Goal: Task Accomplishment & Management: Manage account settings

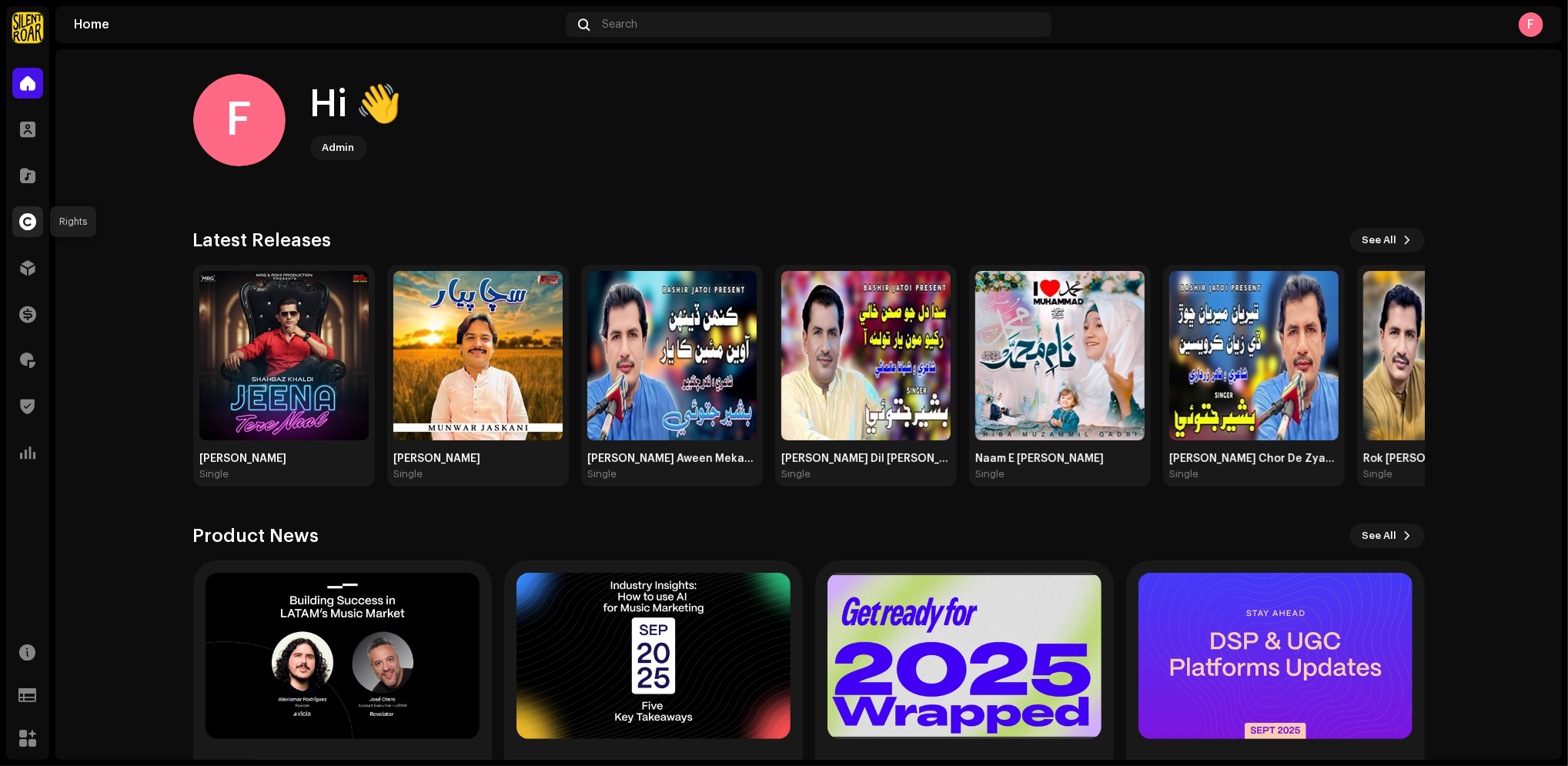
click at [37, 224] on div at bounding box center [27, 221] width 30 height 30
click at [28, 224] on span at bounding box center [27, 221] width 17 height 13
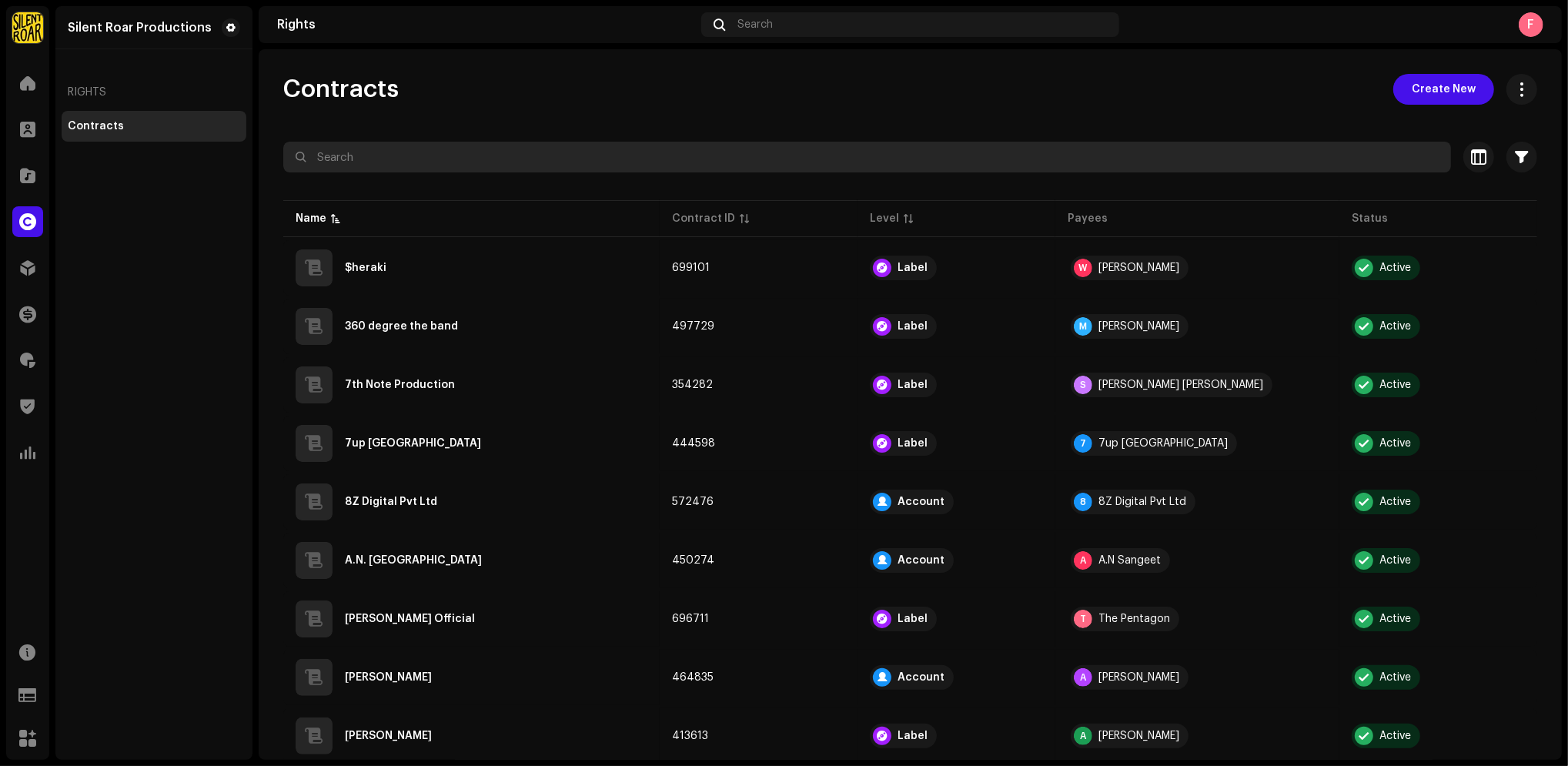
click at [633, 167] on input "text" at bounding box center [867, 157] width 1168 height 30
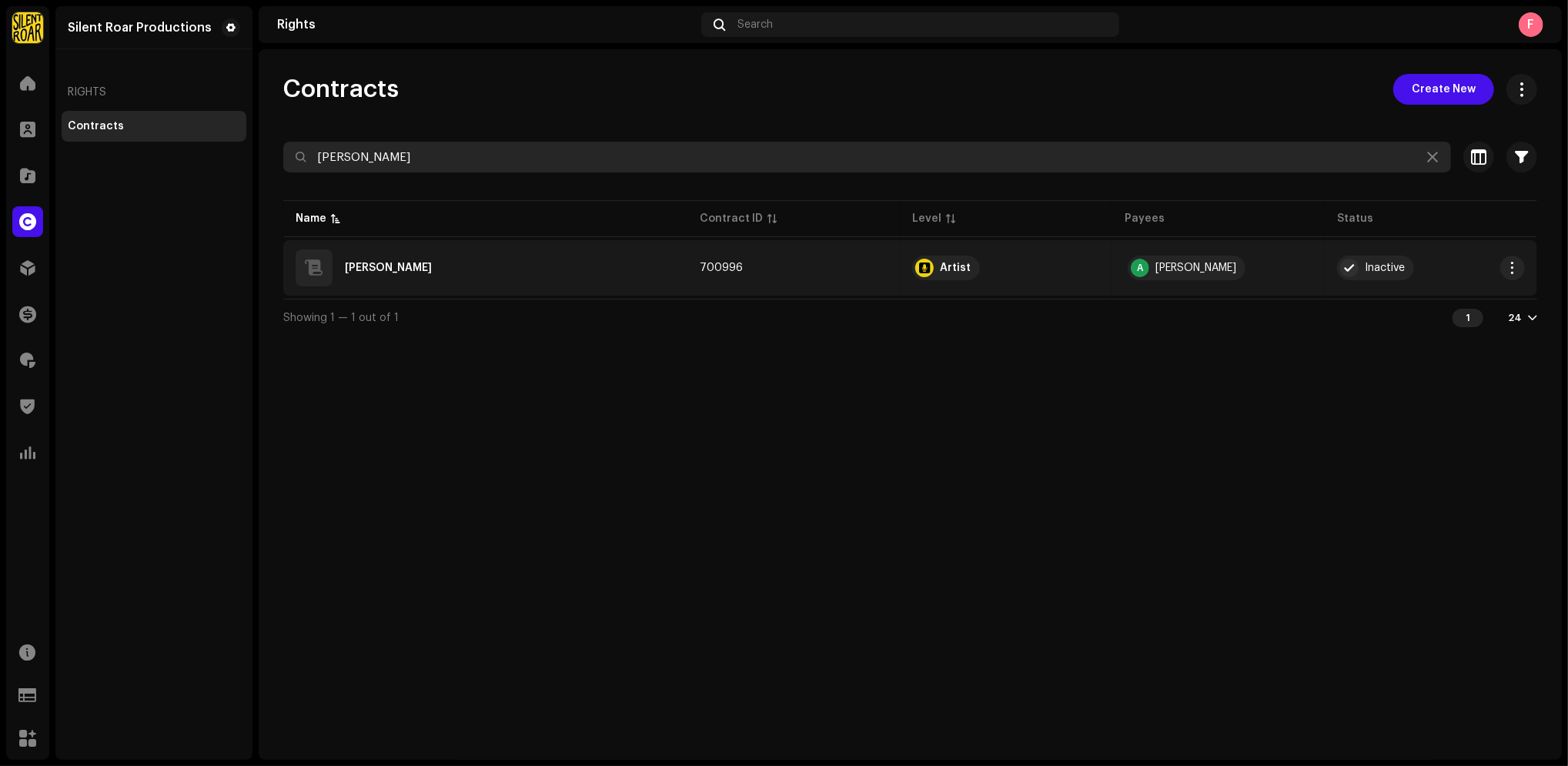
type input "[PERSON_NAME]"
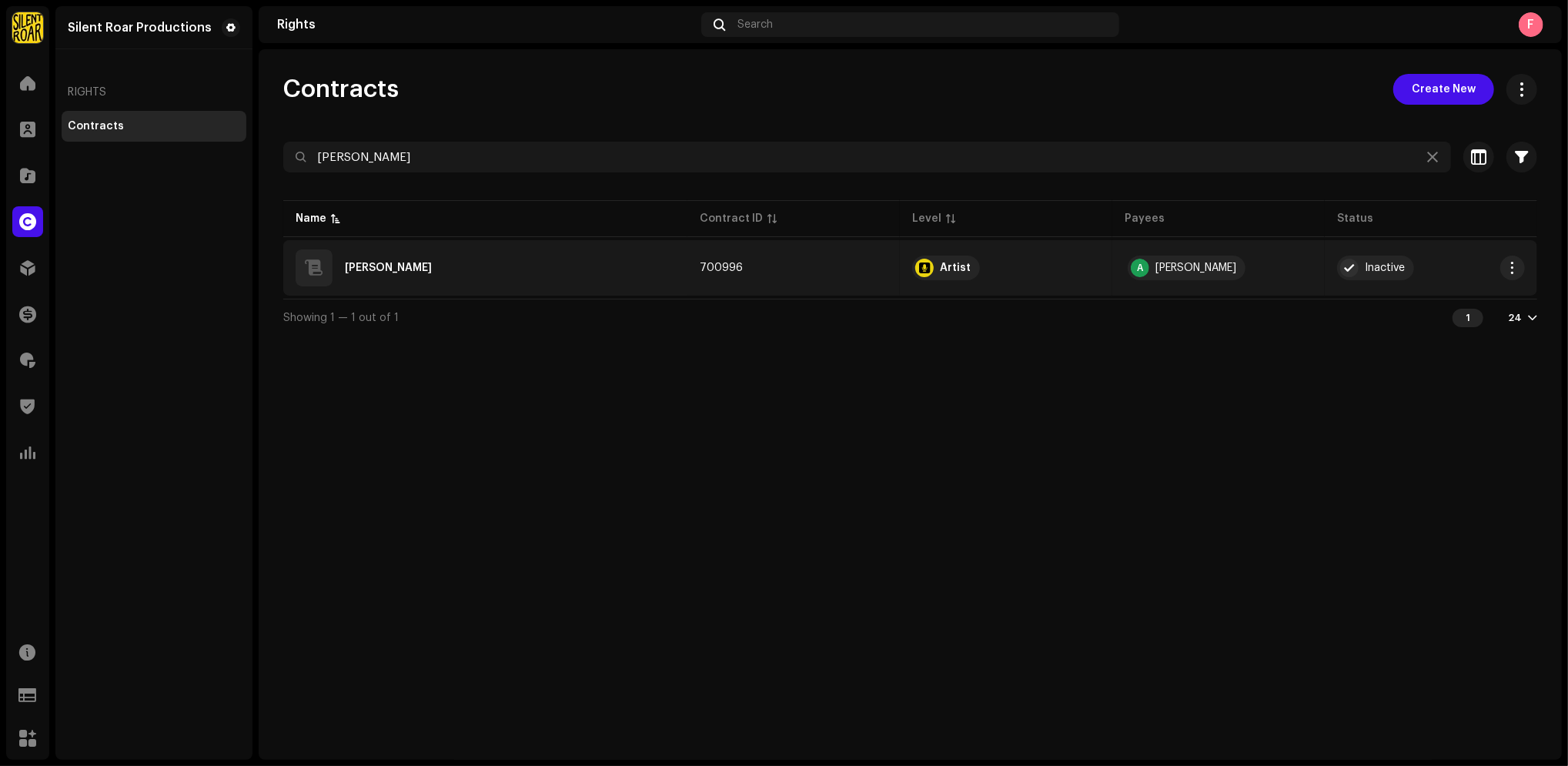
click at [517, 260] on div "[PERSON_NAME]" at bounding box center [485, 268] width 379 height 37
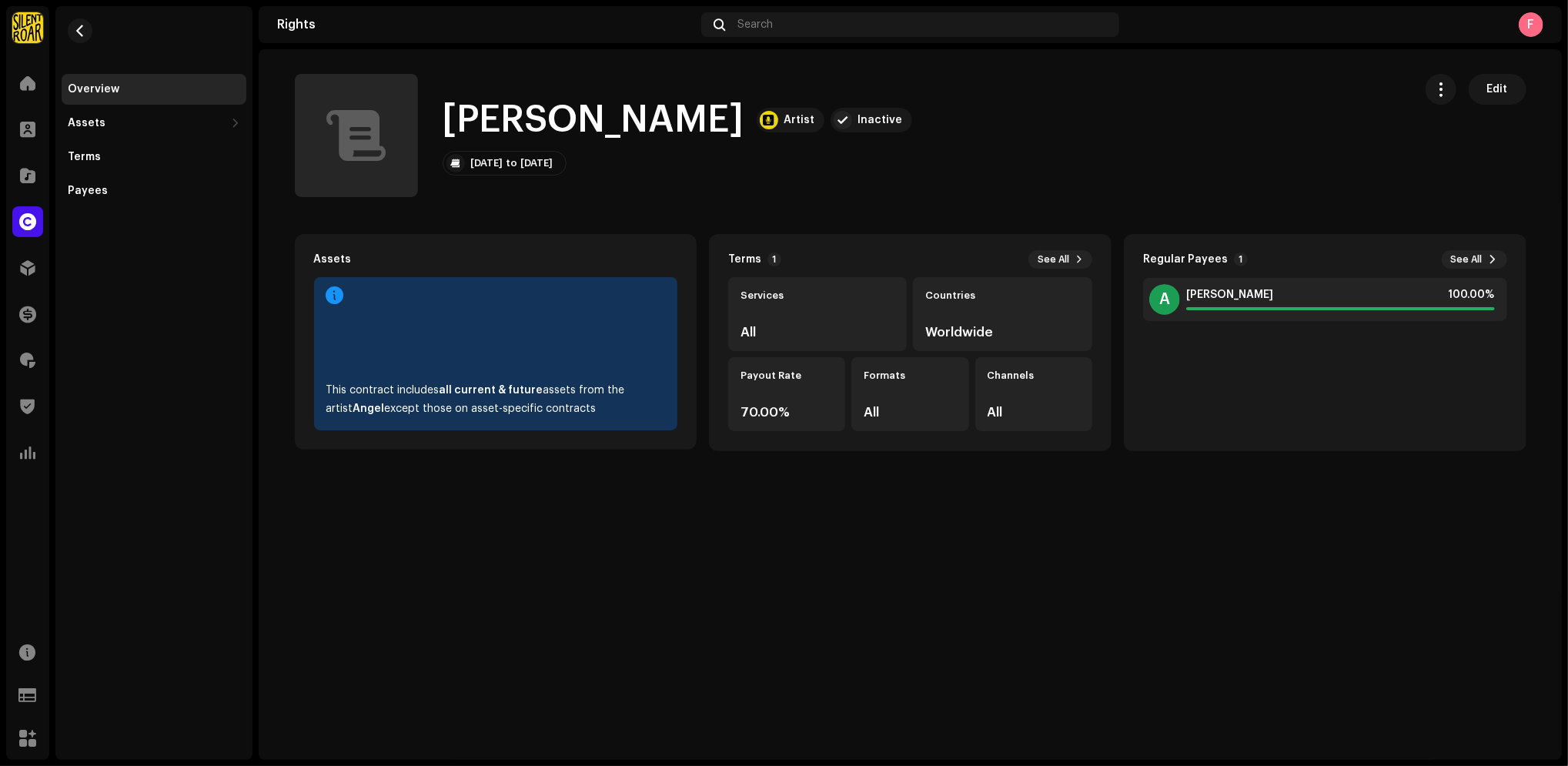
click at [795, 412] on div "70.00%" at bounding box center [787, 411] width 92 height 13
click at [782, 404] on div "Payout Rate 70.00%" at bounding box center [786, 393] width 117 height 73
click at [789, 399] on div "Payout Rate 70.00%" at bounding box center [786, 393] width 117 height 73
click at [1505, 90] on span "Edit" at bounding box center [1497, 88] width 21 height 30
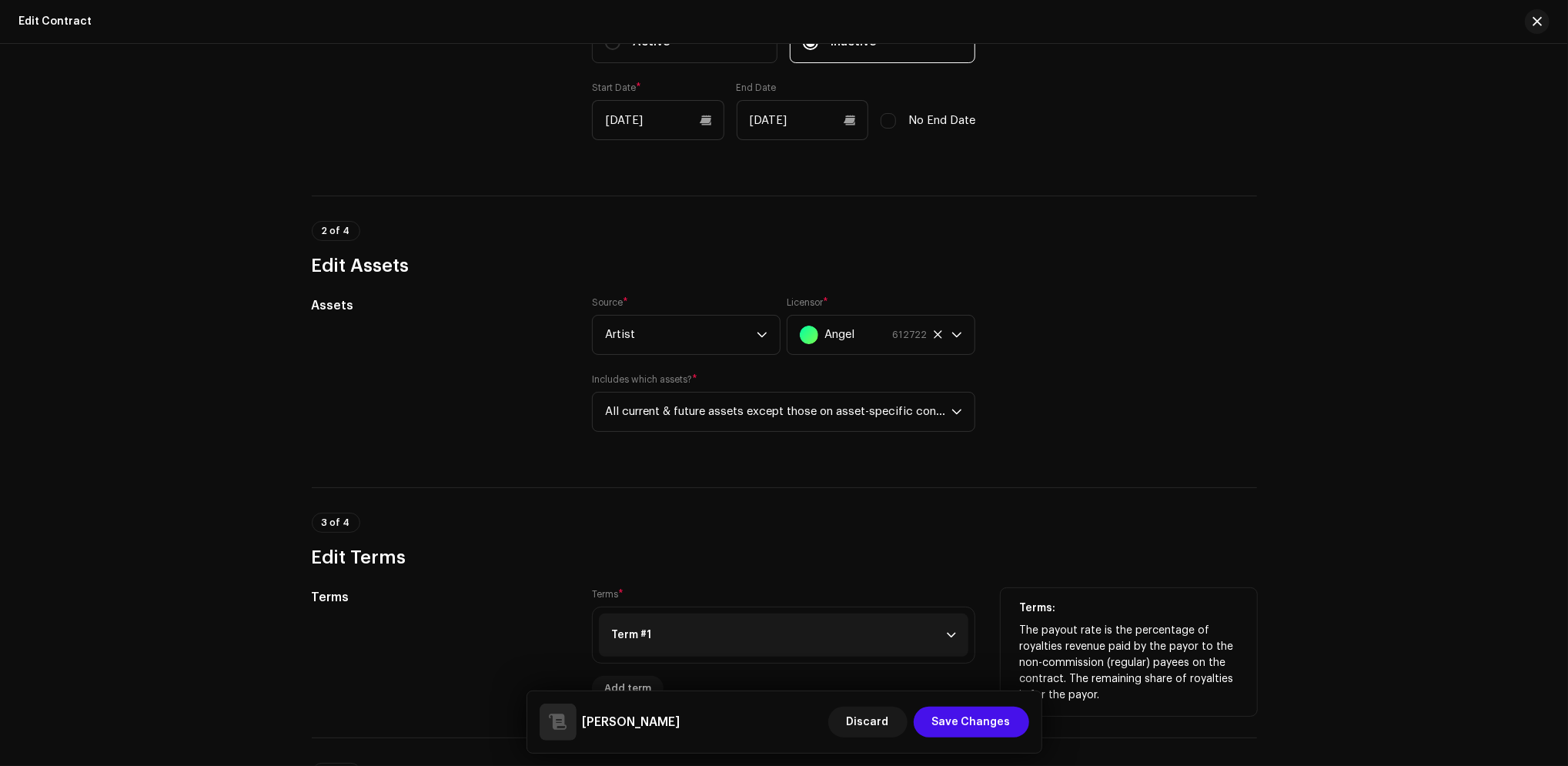
scroll to position [615, 0]
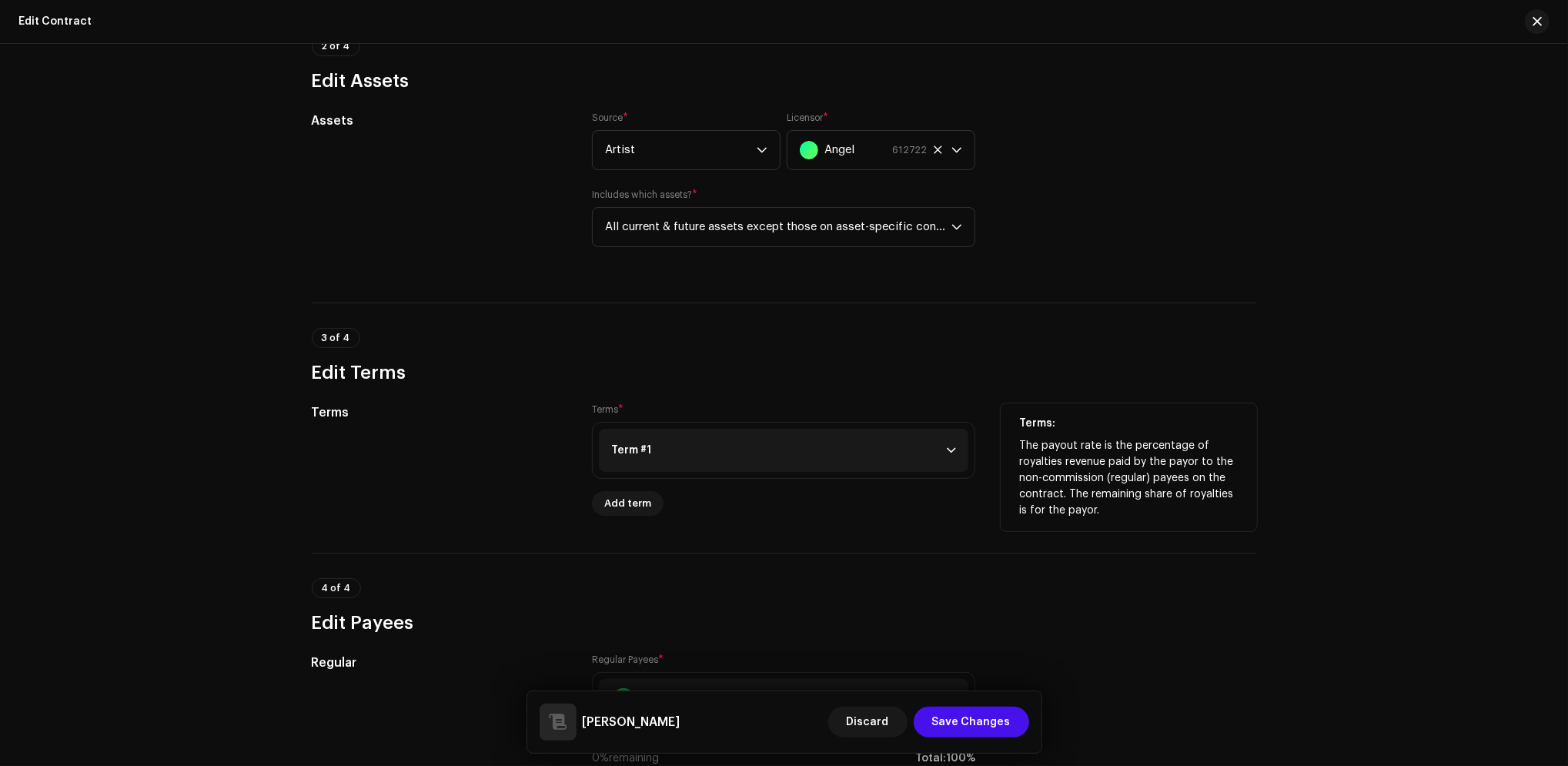
click at [922, 457] on p-accordion-header "Term #1" at bounding box center [783, 451] width 369 height 43
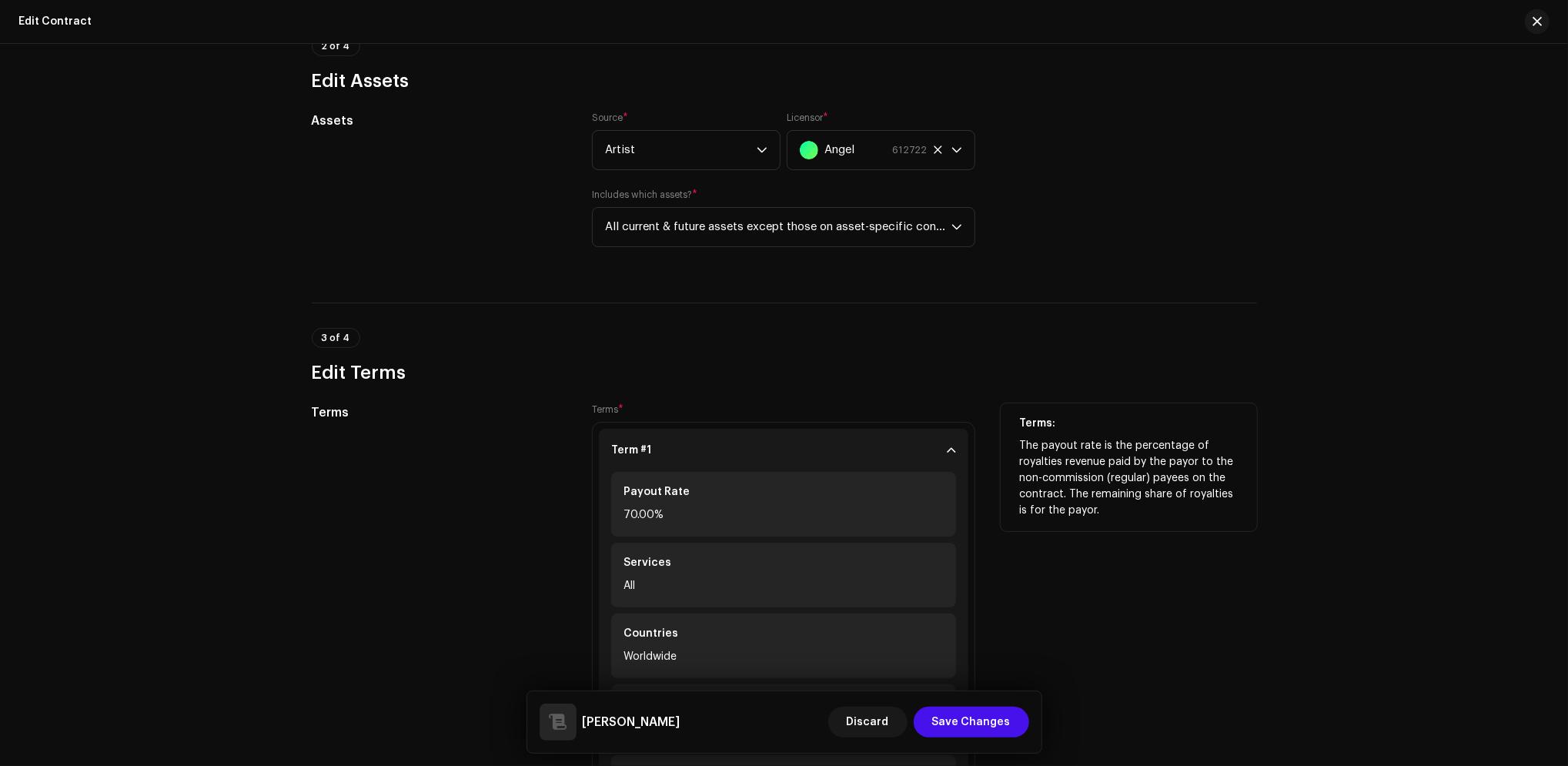
scroll to position [924, 0]
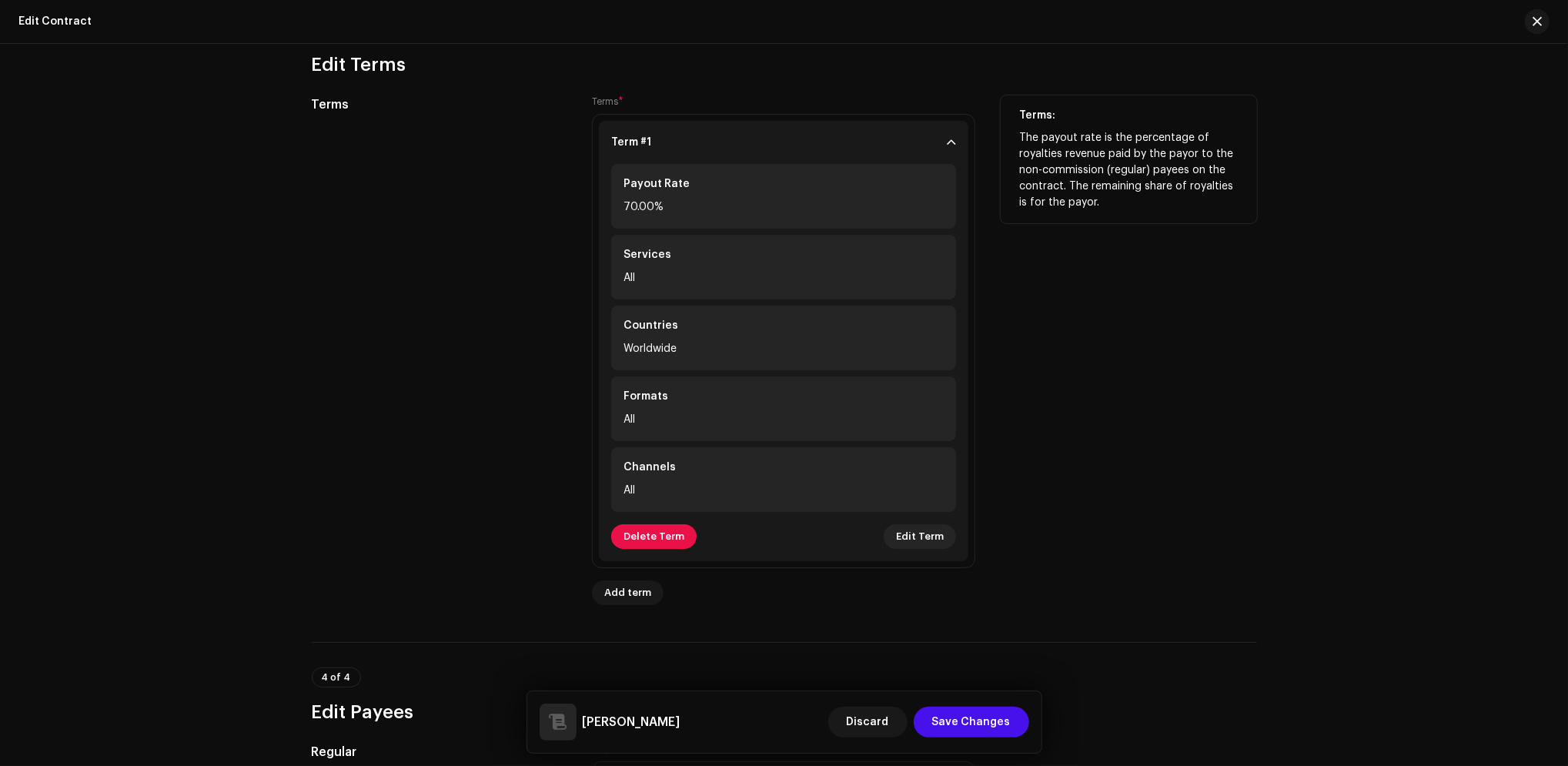
click at [628, 214] on div "70.00%" at bounding box center [783, 207] width 320 height 19
click at [647, 216] on div "70.00%" at bounding box center [783, 207] width 320 height 19
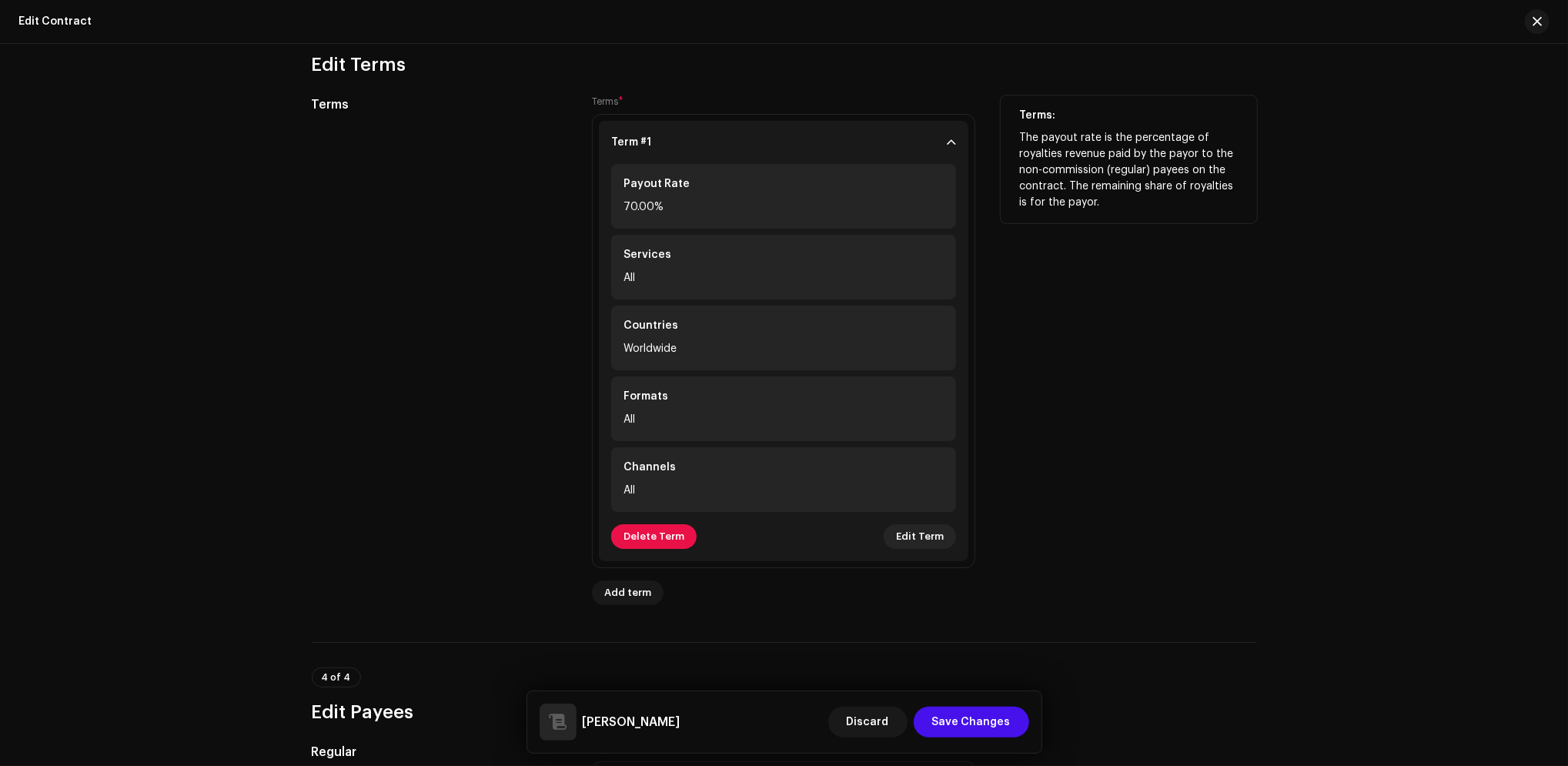
click at [629, 207] on div "70.00%" at bounding box center [783, 207] width 320 height 19
click at [695, 186] on div "Payout Rate" at bounding box center [783, 184] width 320 height 16
click at [671, 216] on div "70.00%" at bounding box center [783, 207] width 320 height 19
click at [943, 549] on button "Edit Term" at bounding box center [920, 536] width 73 height 24
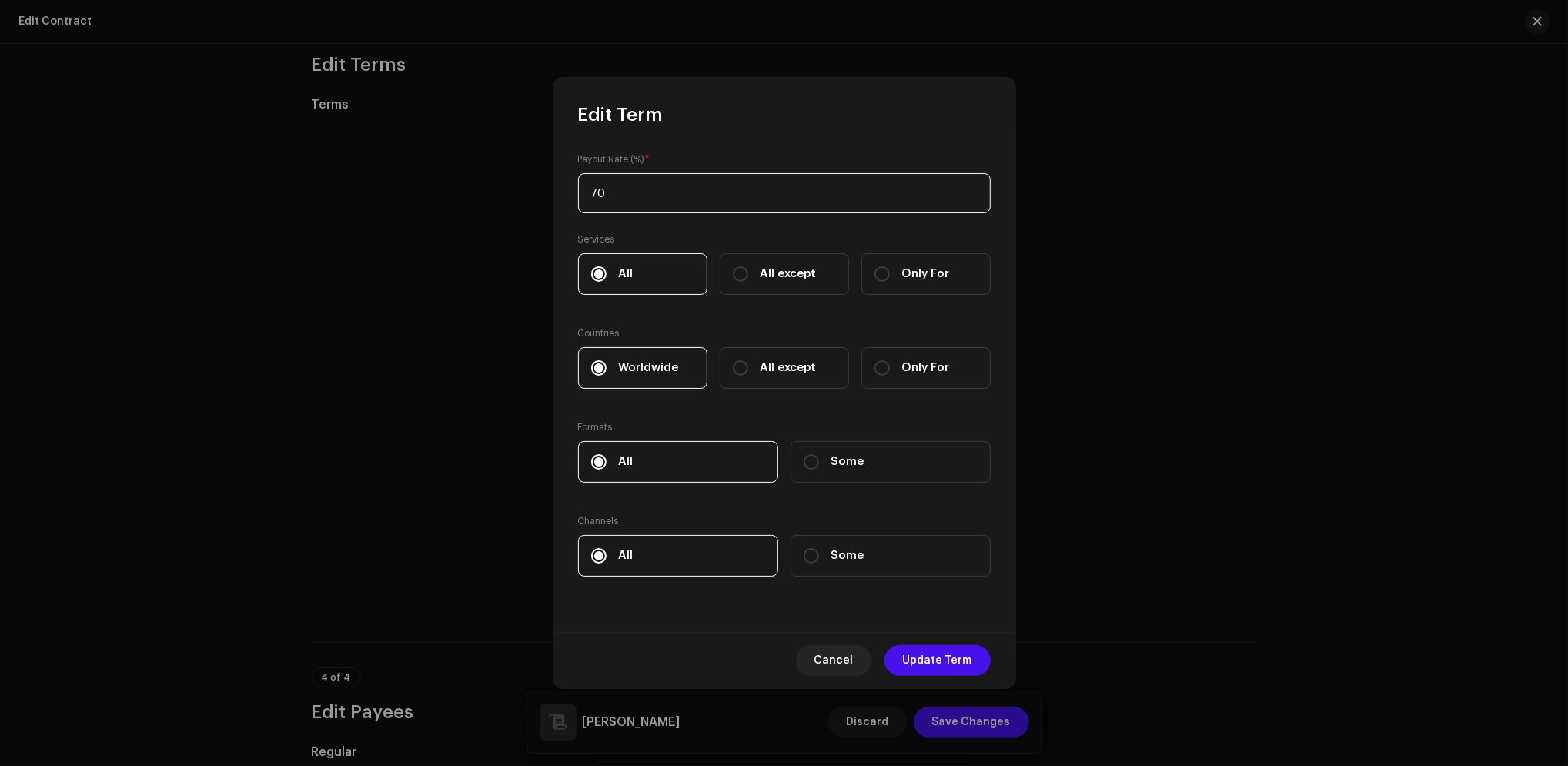
drag, startPoint x: 620, startPoint y: 196, endPoint x: 652, endPoint y: 181, distance: 35.3
click at [620, 196] on input "70" at bounding box center [784, 193] width 413 height 40
type input "7"
type input "80"
click at [967, 671] on span "Update Term" at bounding box center [937, 659] width 70 height 30
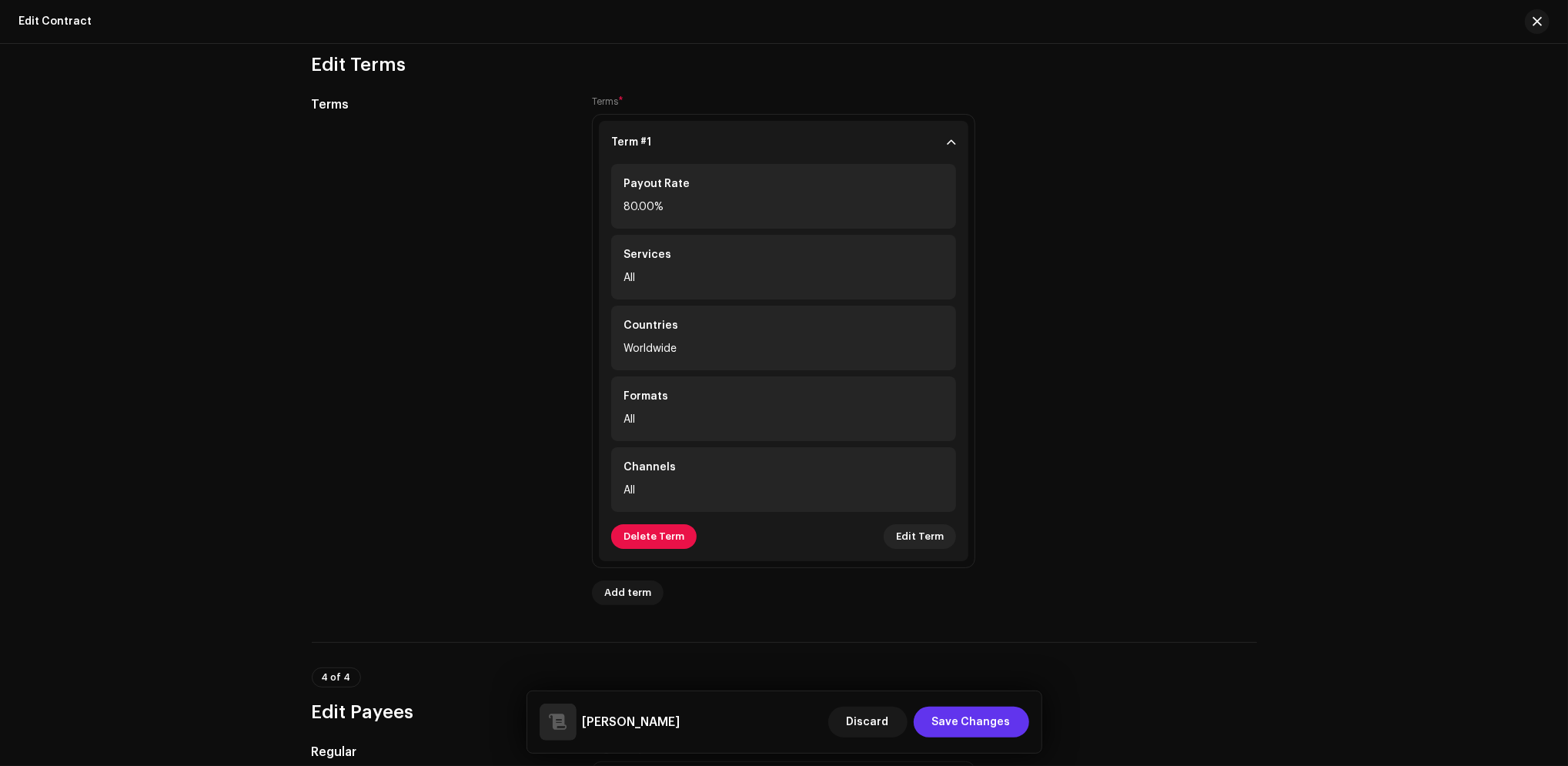
click at [966, 730] on span "Save Changes" at bounding box center [971, 721] width 78 height 30
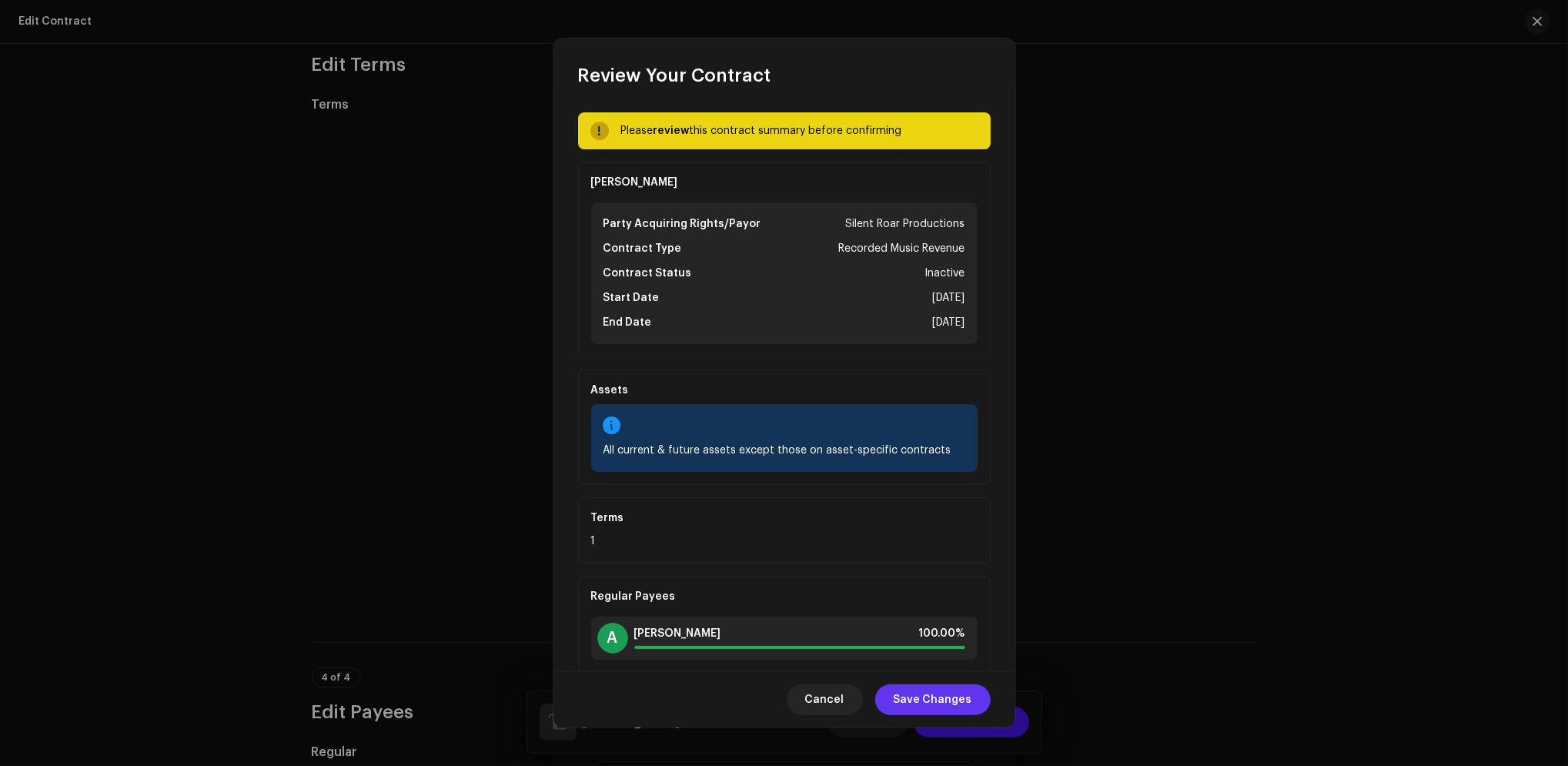
click at [913, 692] on span "Save Changes" at bounding box center [933, 698] width 78 height 30
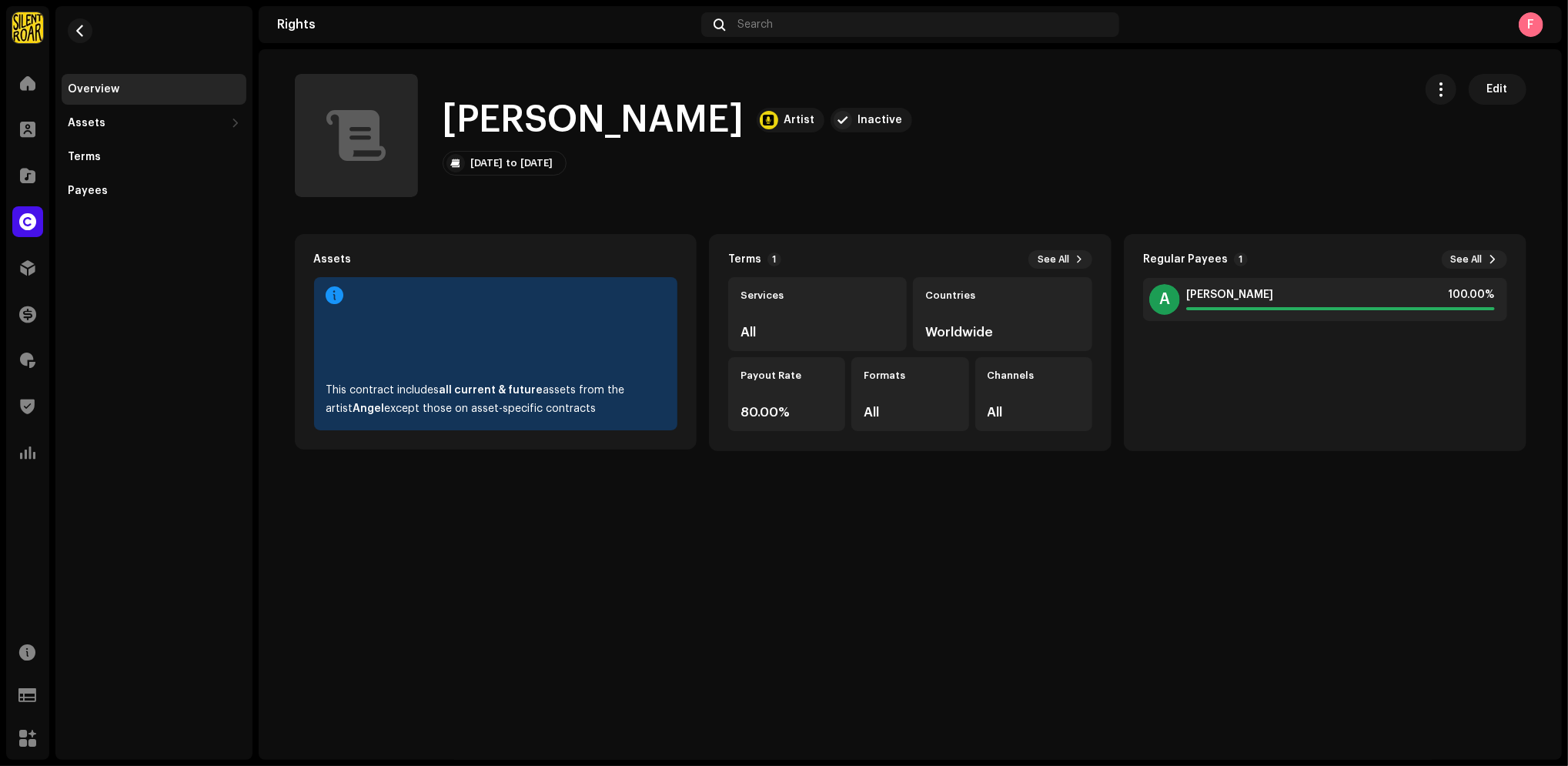
click at [942, 588] on div "[PERSON_NAME] Artist Inactive Edit [PERSON_NAME] Artist Inactive [DATE] to [DAT…" at bounding box center [910, 404] width 1303 height 710
click at [1303, 497] on div "[PERSON_NAME] Artist Inactive Edit [PERSON_NAME] Artist Inactive [DATE] to [DAT…" at bounding box center [910, 404] width 1303 height 710
click at [75, 40] on button "button" at bounding box center [79, 30] width 24 height 24
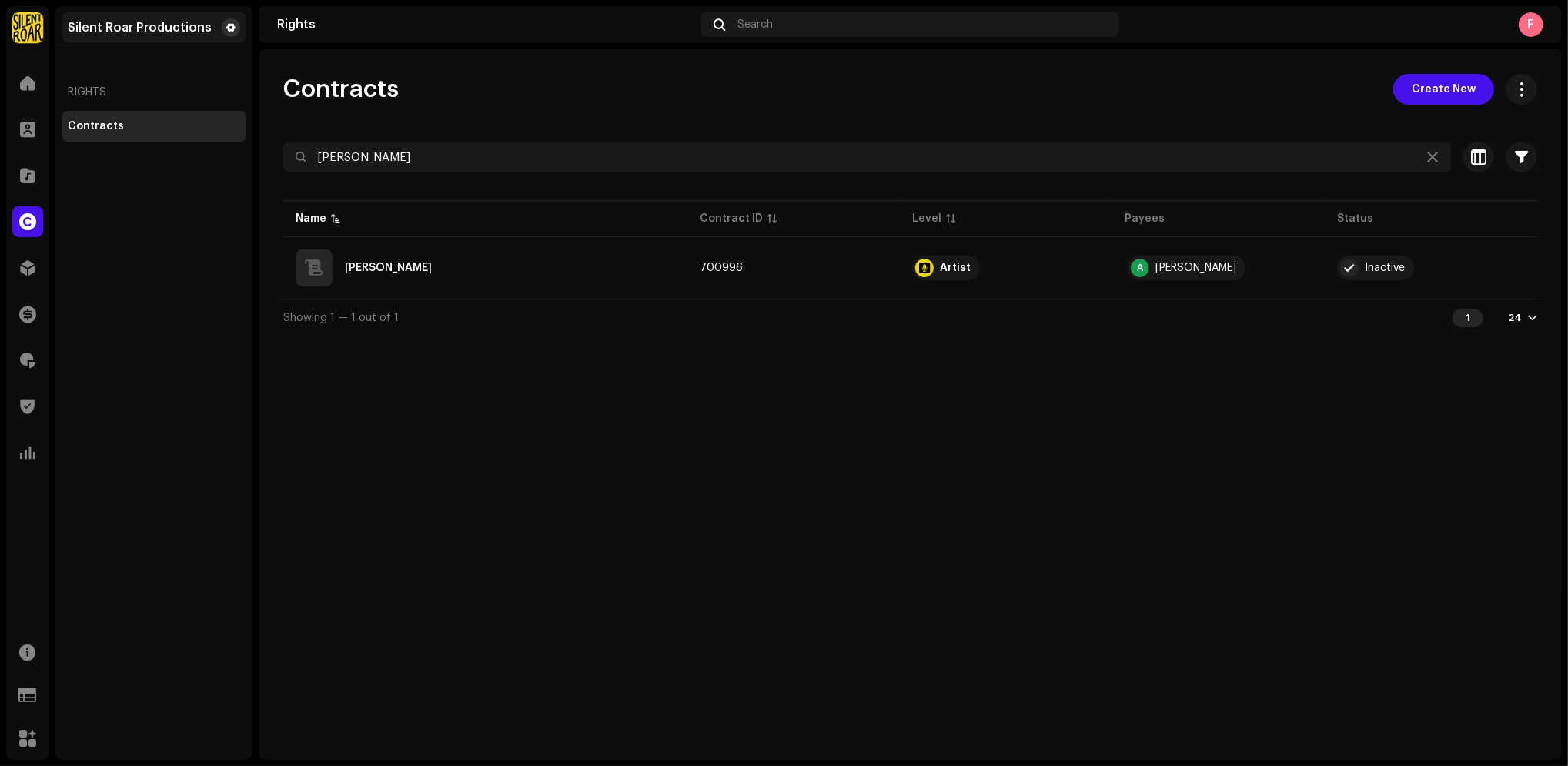
click at [227, 28] on span at bounding box center [230, 27] width 9 height 13
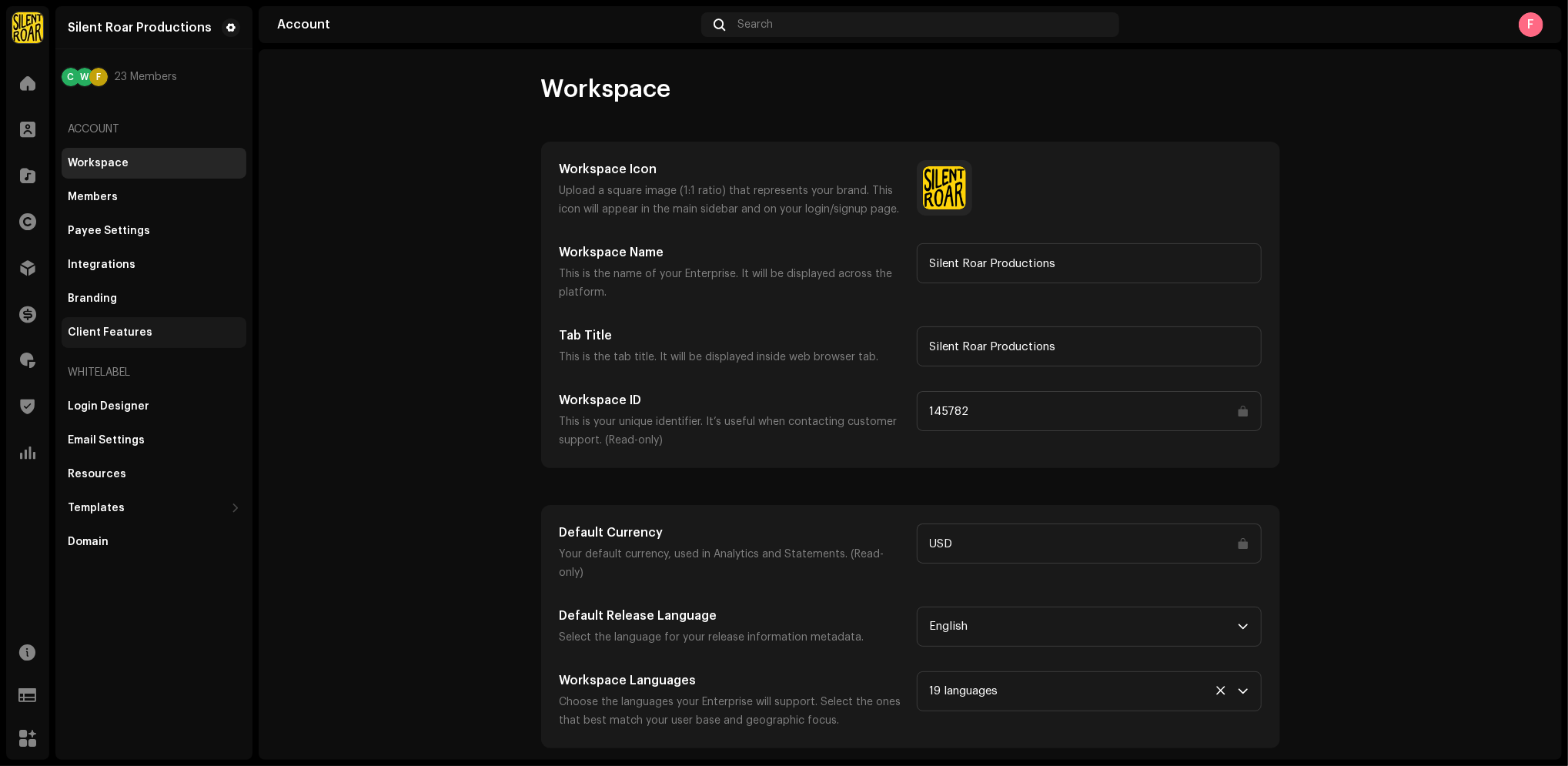
click at [141, 324] on div "Client Features" at bounding box center [154, 332] width 185 height 30
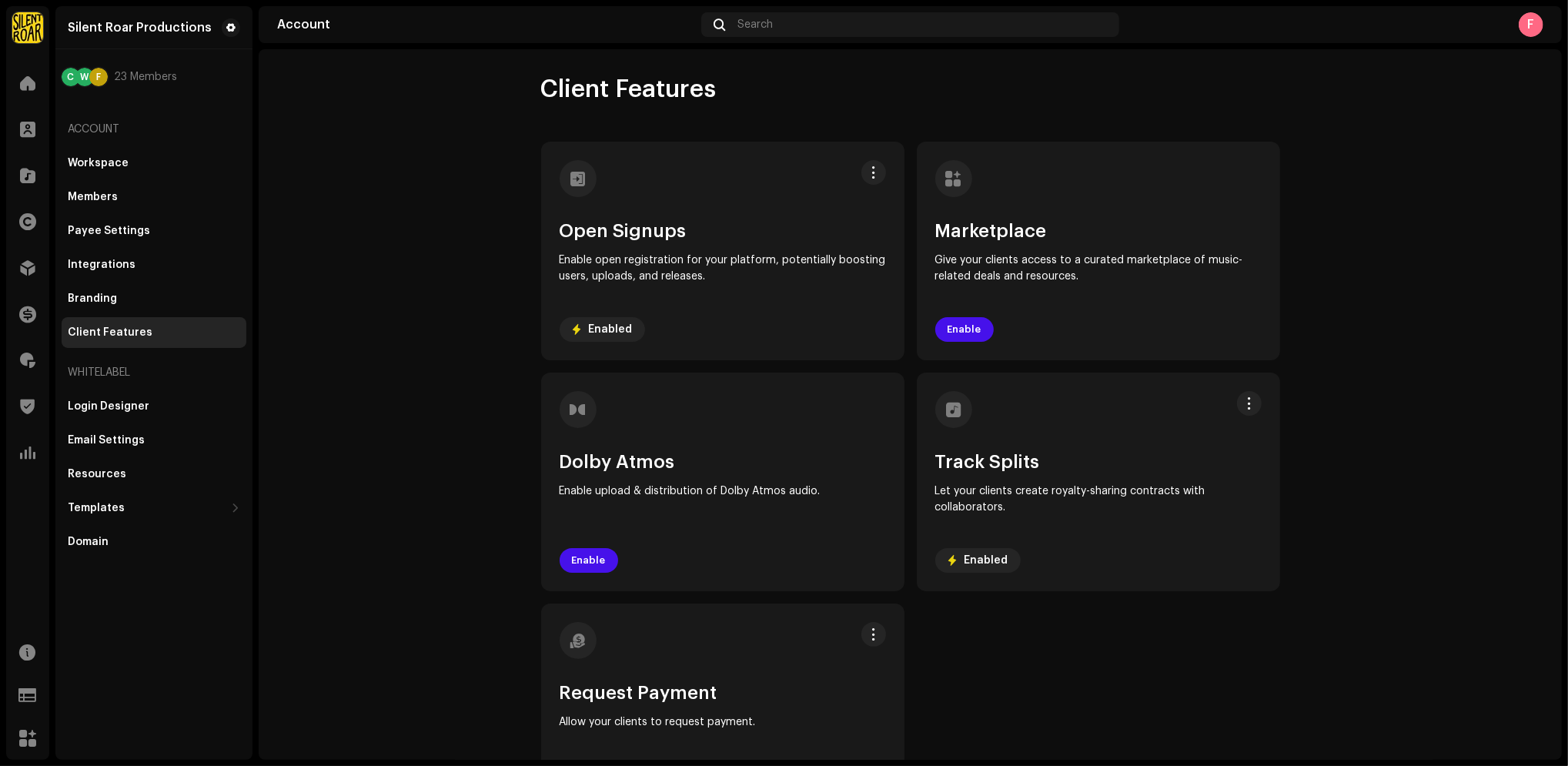
click at [1427, 193] on account-client-features "Client Features Open Signups Enable open registration for your platform, potent…" at bounding box center [910, 448] width 1303 height 748
click at [33, 86] on span at bounding box center [27, 83] width 16 height 13
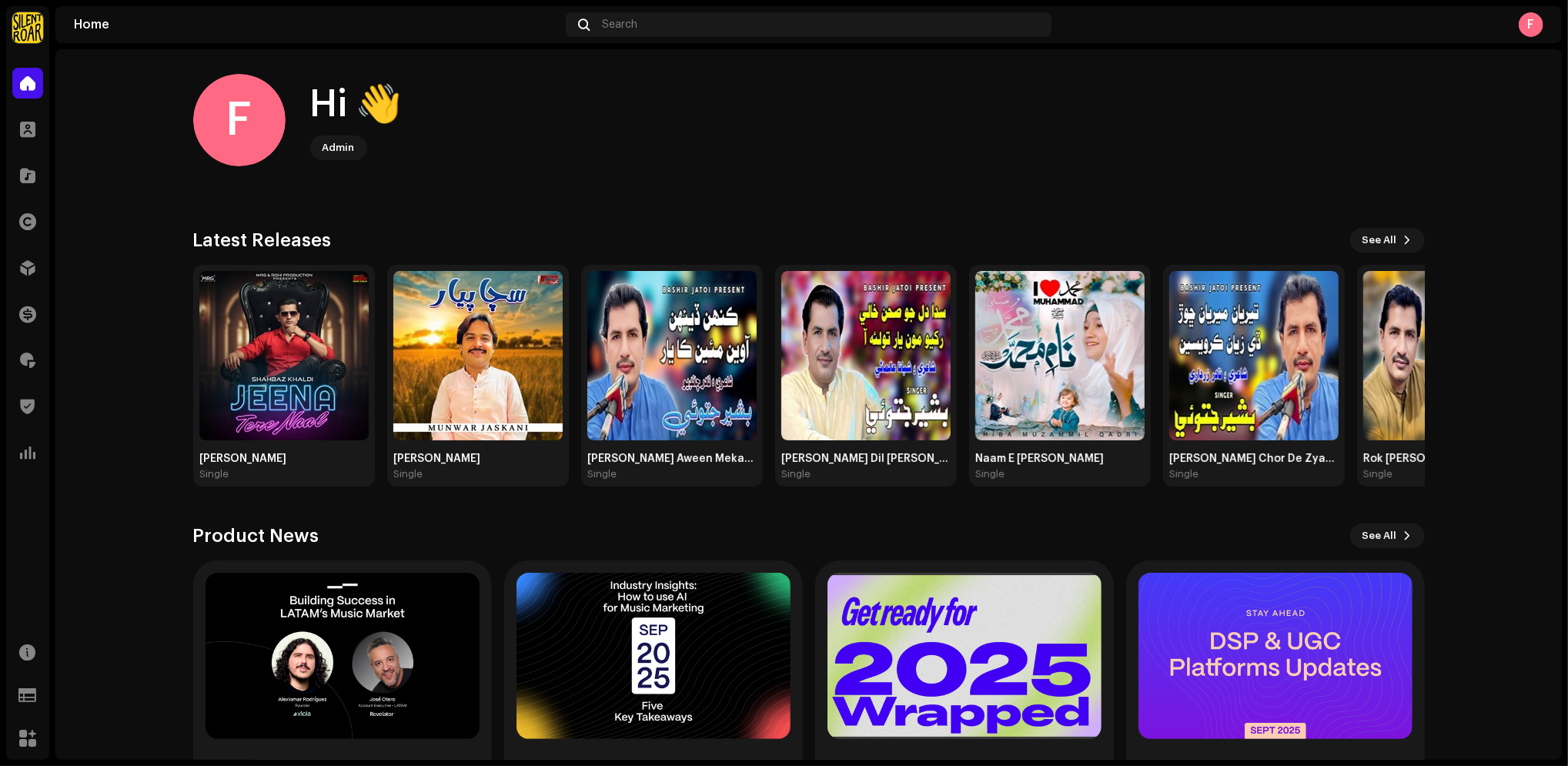
click at [1530, 14] on div "F" at bounding box center [1531, 24] width 24 height 24
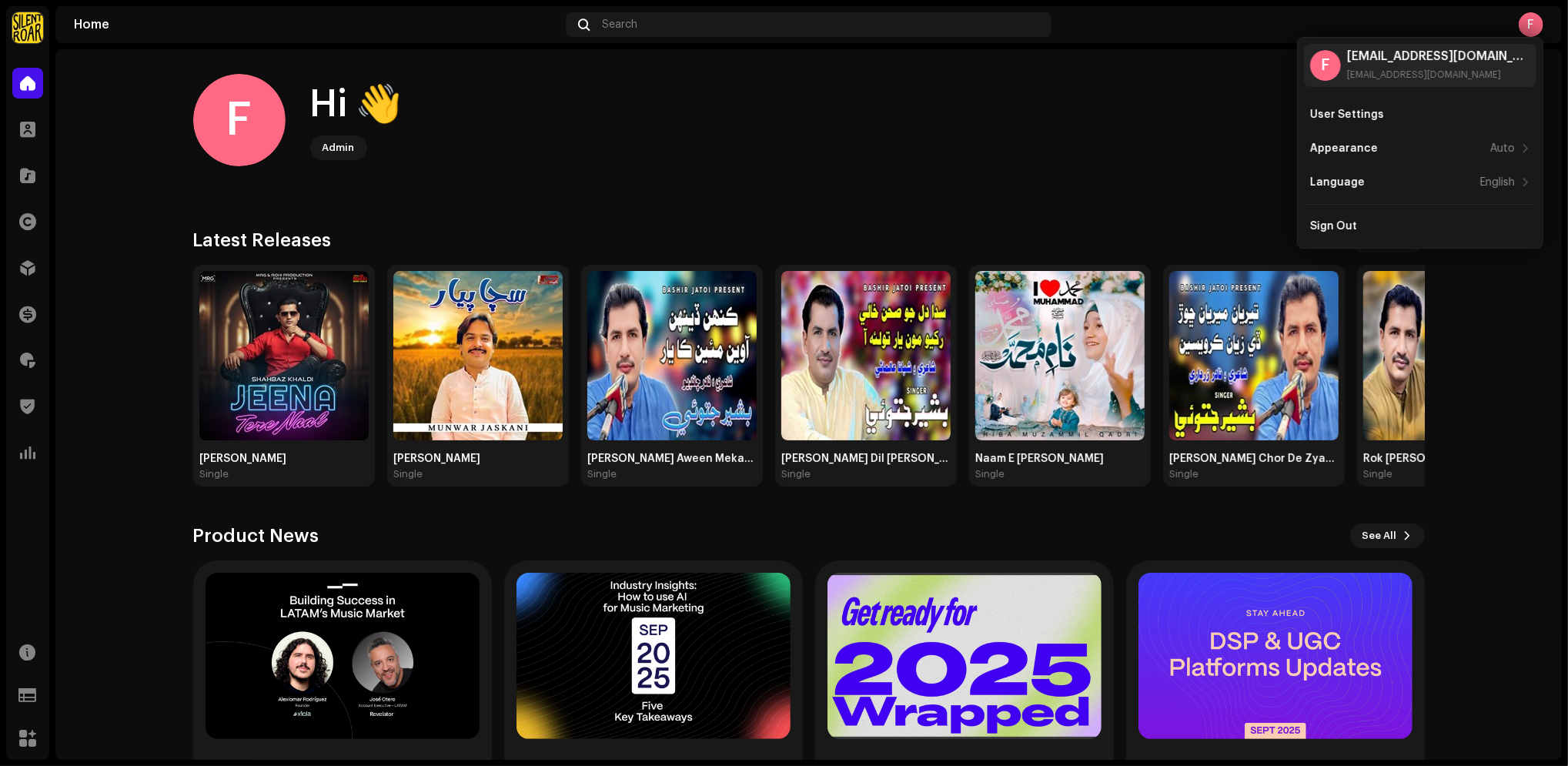
click at [1438, 210] on div "User Settings Appearance Auto Language English Sign Out" at bounding box center [1420, 169] width 232 height 142
drag, startPoint x: 1438, startPoint y: 210, endPoint x: 1389, endPoint y: 230, distance: 52.9
click at [1389, 230] on div "Sign Out" at bounding box center [1420, 226] width 220 height 13
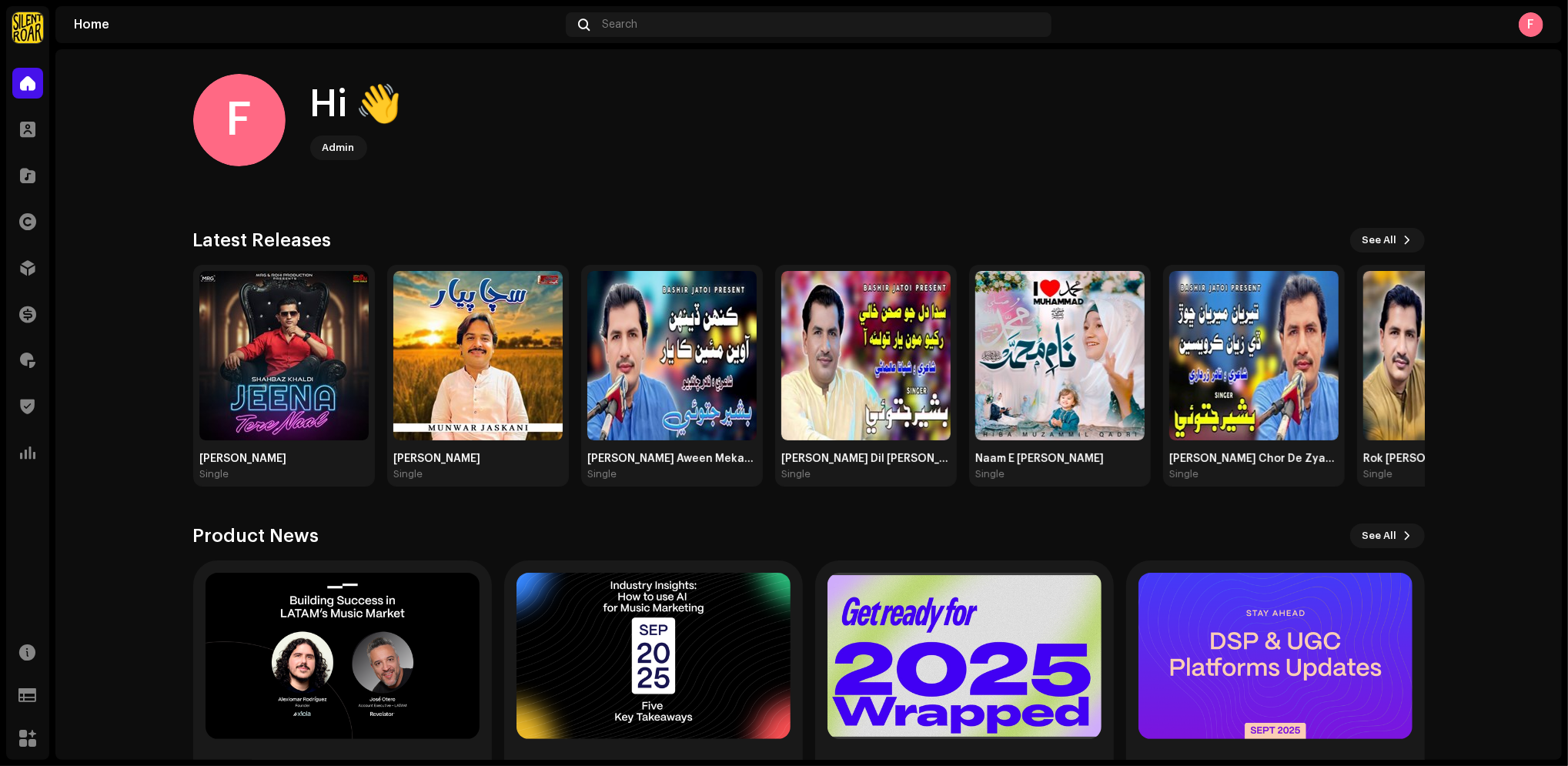
click at [18, 34] on img at bounding box center [27, 27] width 30 height 30
click at [251, 32] on span at bounding box center [255, 34] width 9 height 13
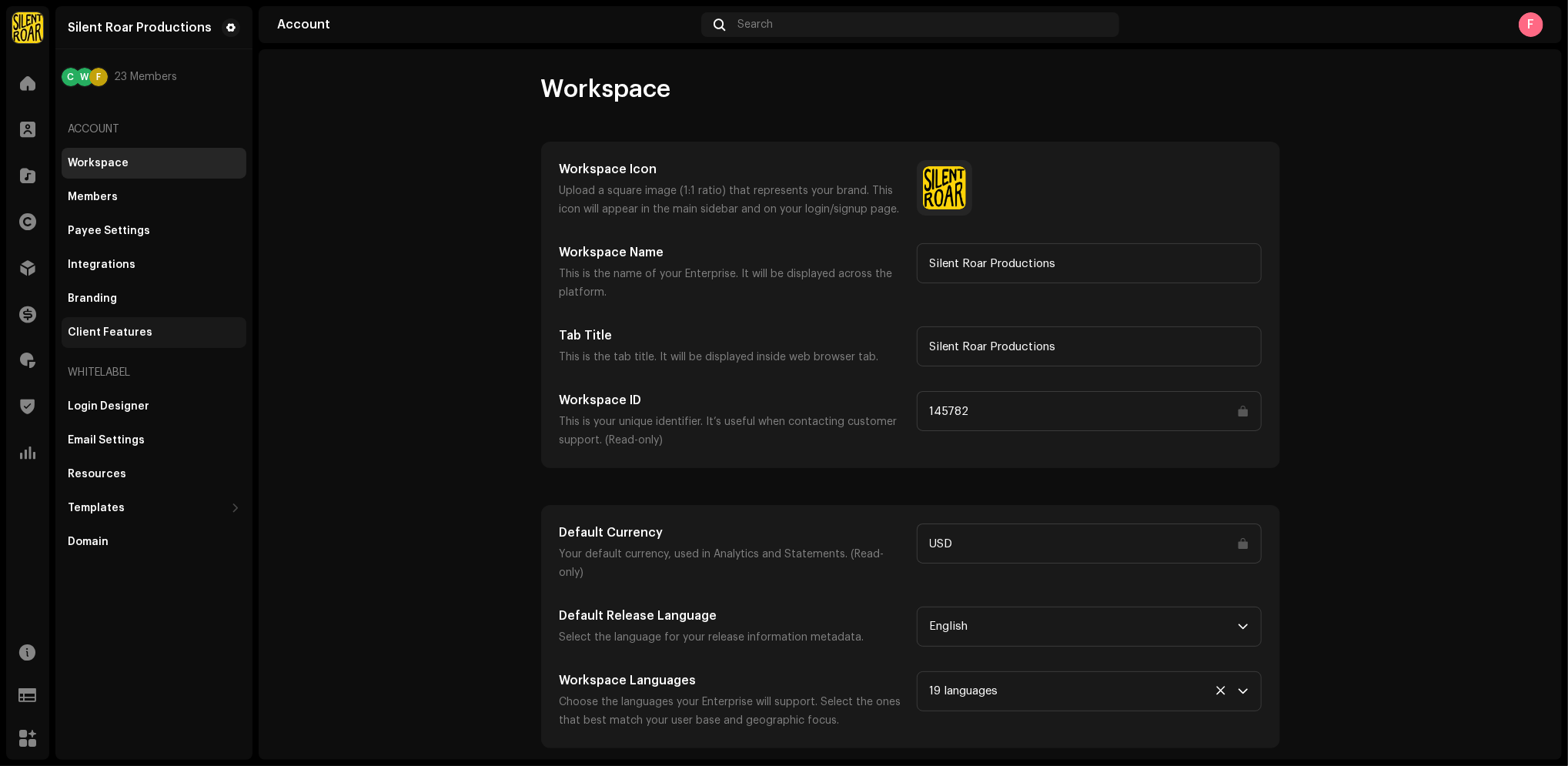
click at [100, 333] on div "Client Features" at bounding box center [110, 332] width 84 height 13
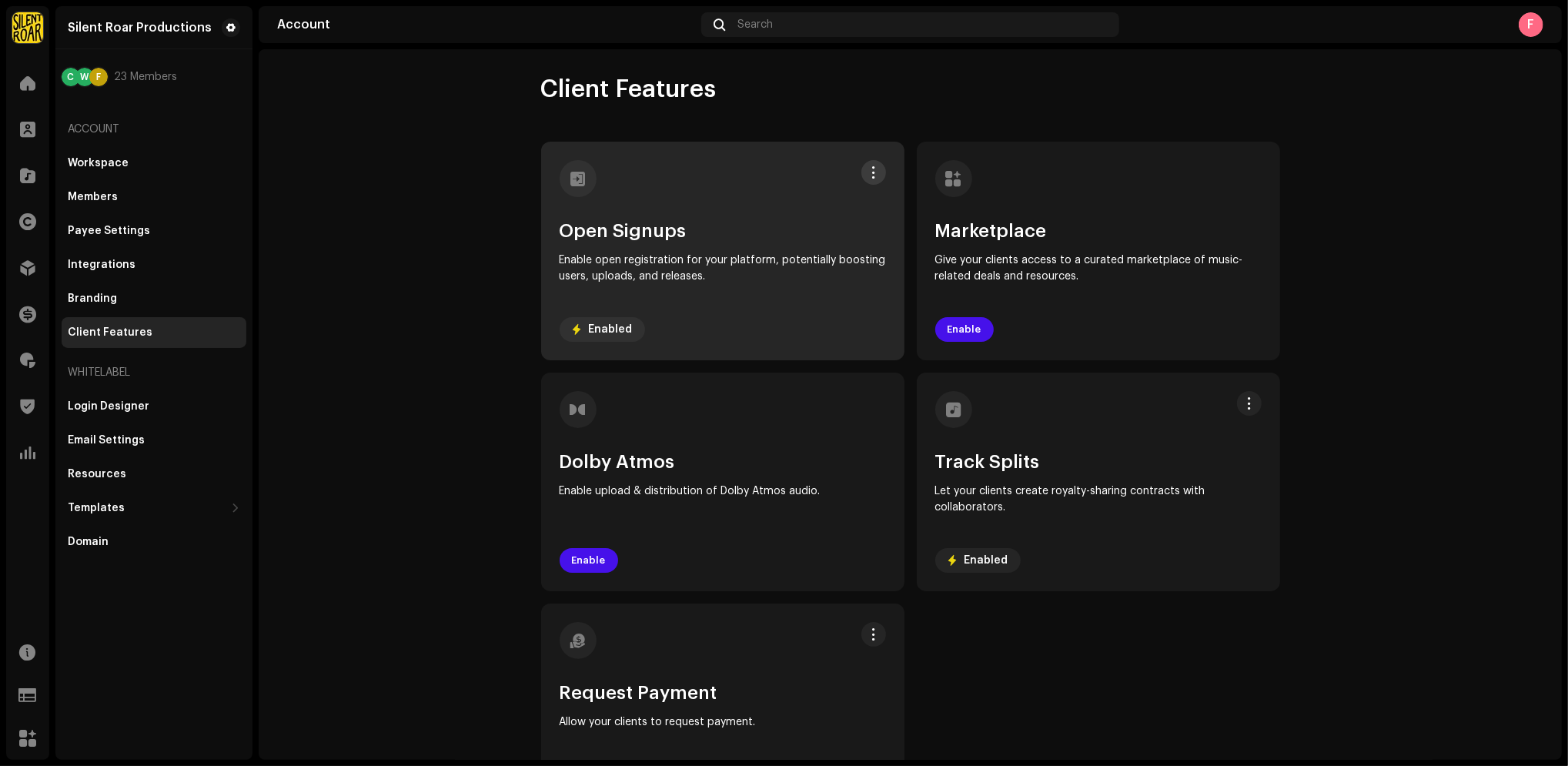
click at [871, 167] on span at bounding box center [873, 172] width 12 height 13
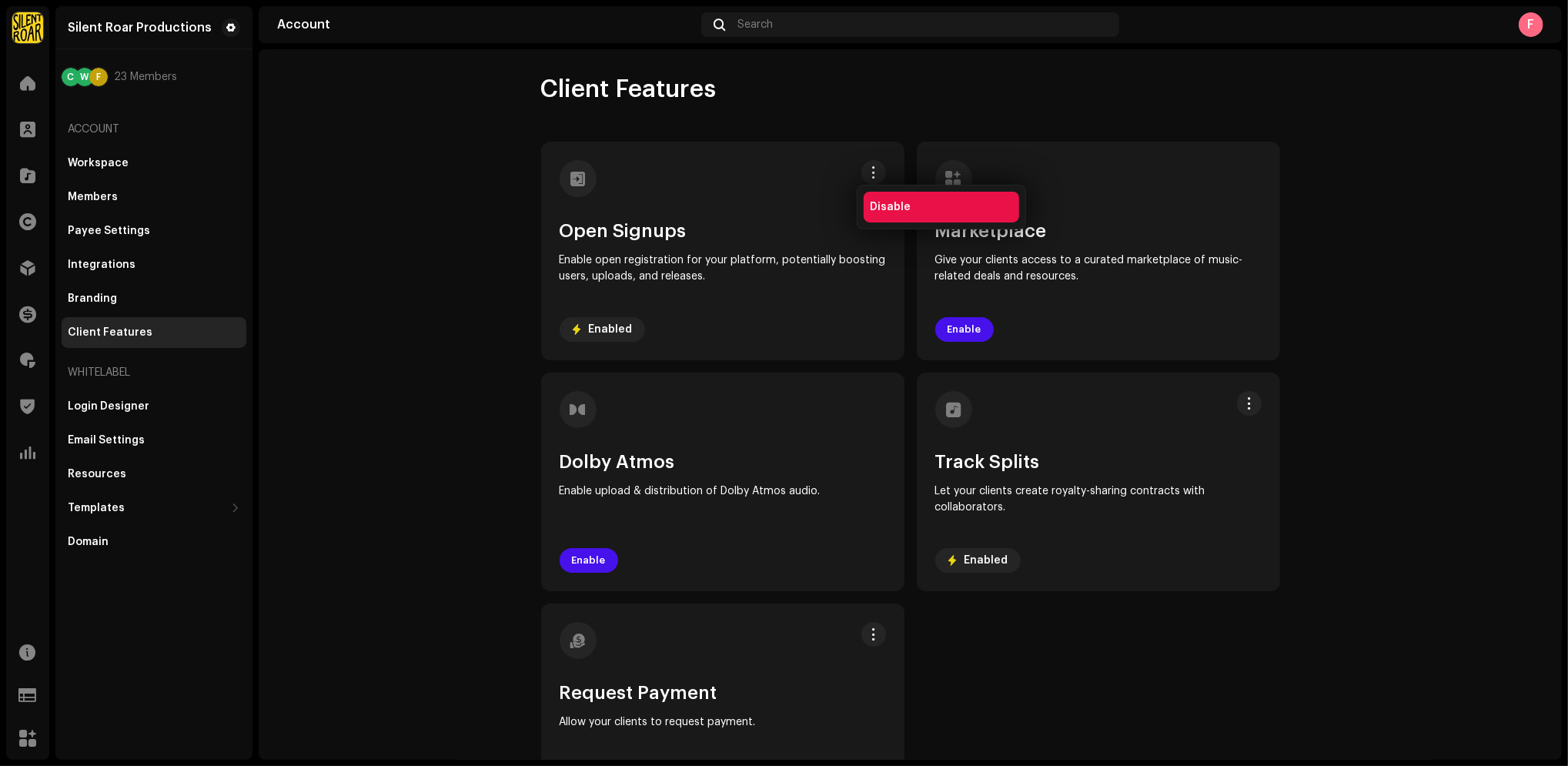
click at [933, 210] on div "Disable" at bounding box center [942, 207] width 143 height 13
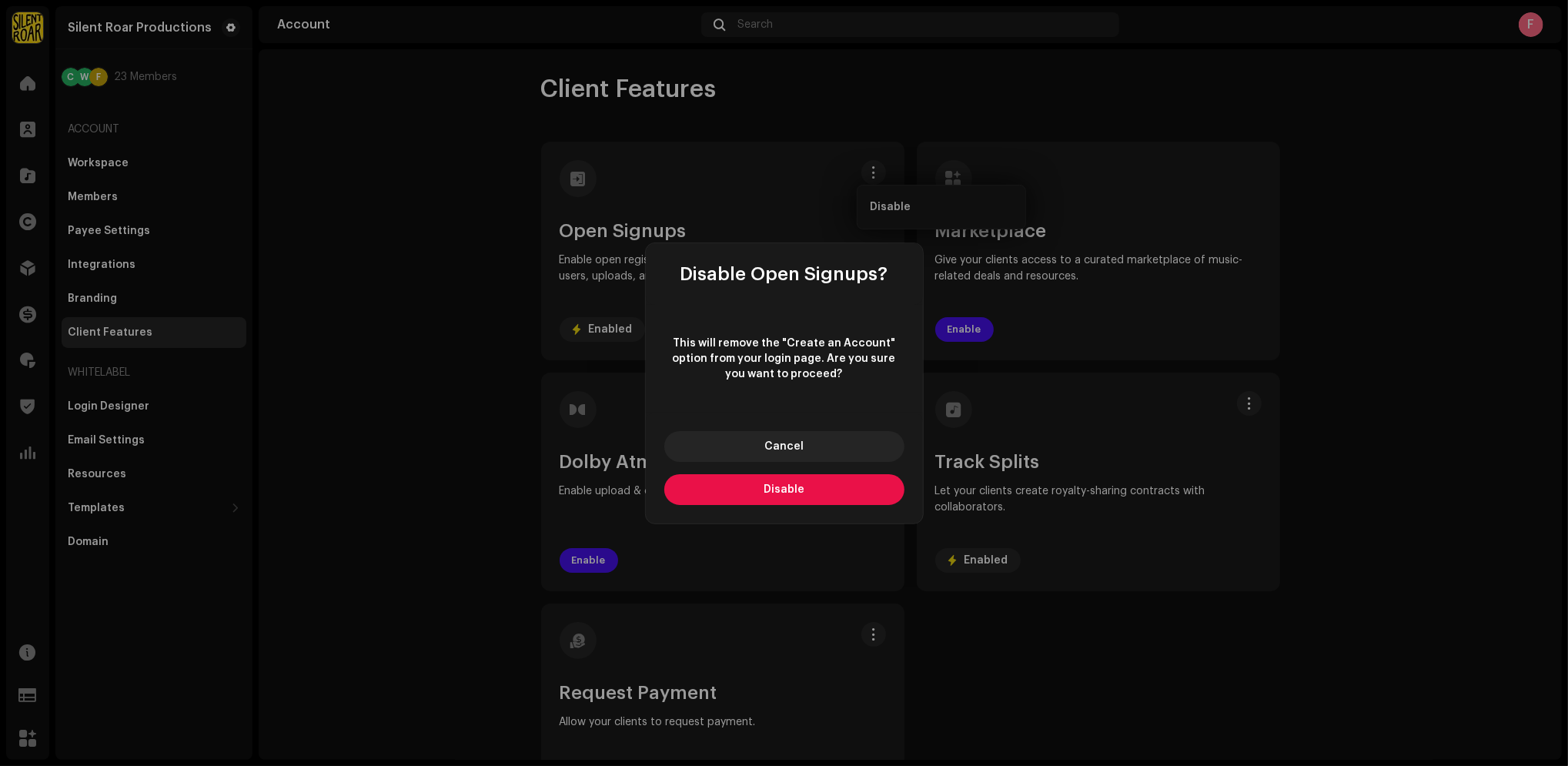
click at [827, 482] on button "Disable" at bounding box center [784, 489] width 240 height 30
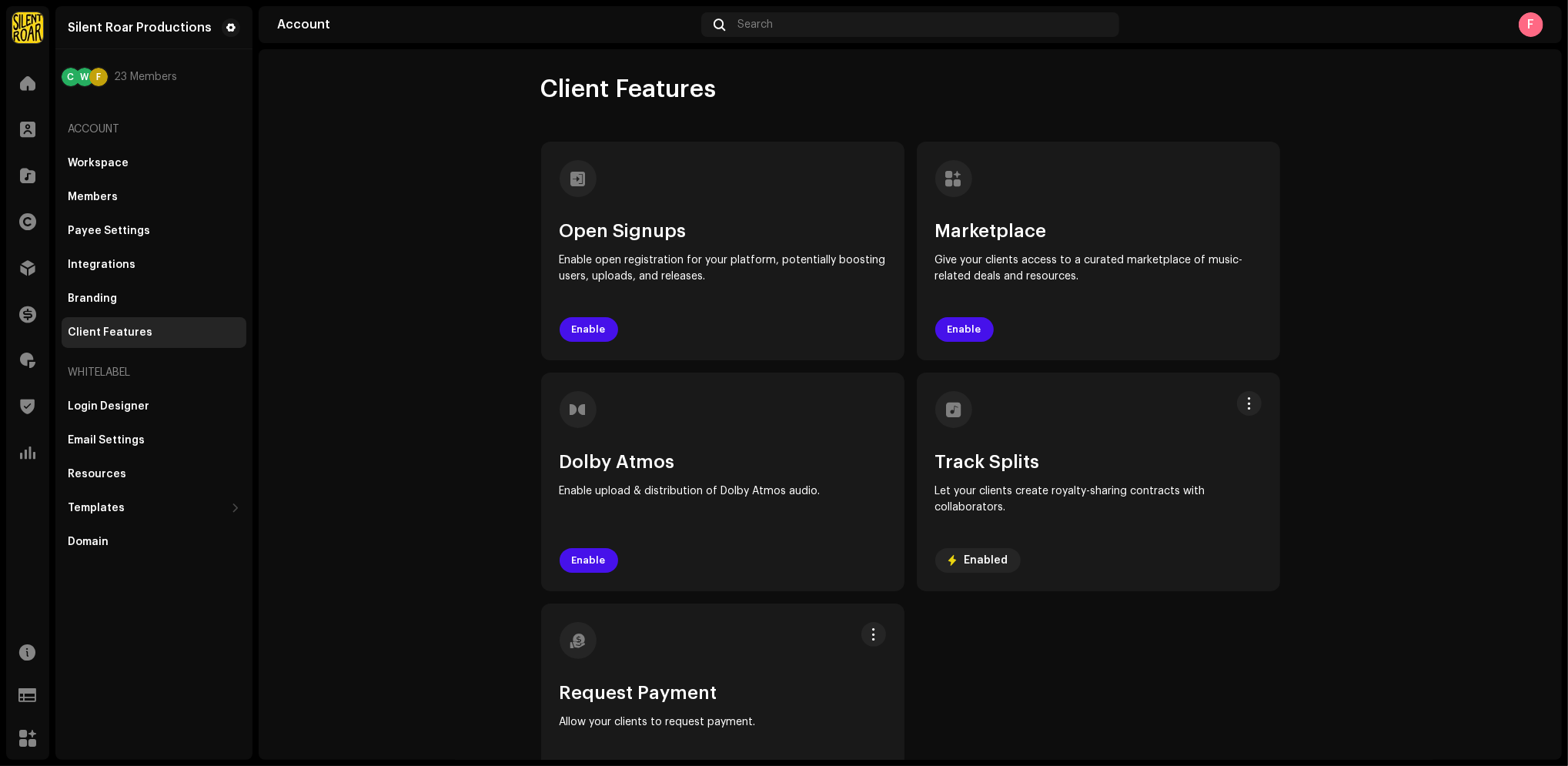
click at [327, 339] on account-client-features "Client Features Open Signups Enable open registration for your platform, potent…" at bounding box center [910, 448] width 1303 height 748
click at [289, 134] on account-client-features "Client Features Open Signups Enable open registration for your platform, potent…" at bounding box center [910, 448] width 1303 height 748
click at [1535, 20] on div "F" at bounding box center [1531, 24] width 24 height 24
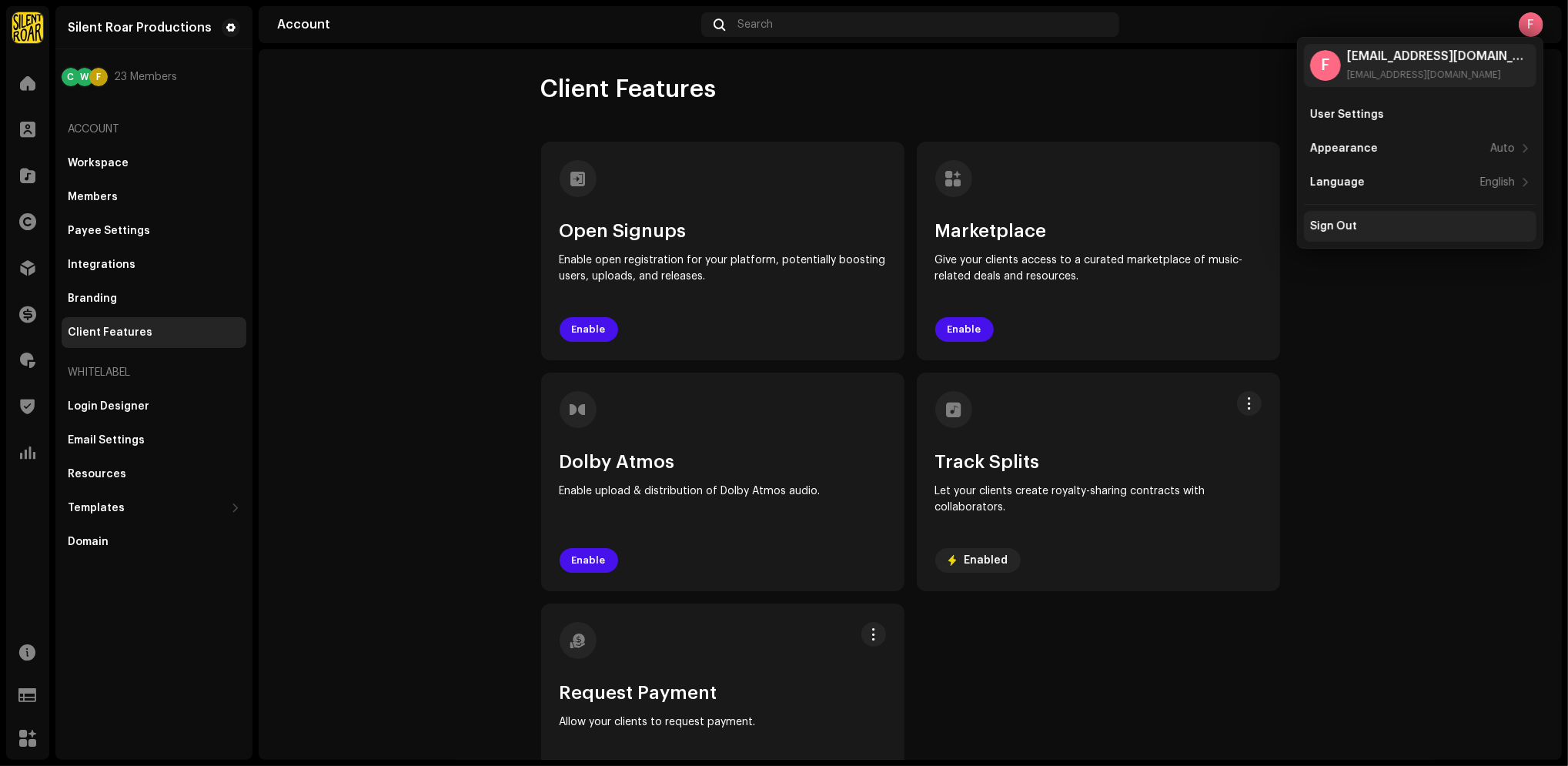
click at [1390, 240] on div "Sign Out" at bounding box center [1420, 225] width 232 height 30
